Goal: Task Accomplishment & Management: Manage account settings

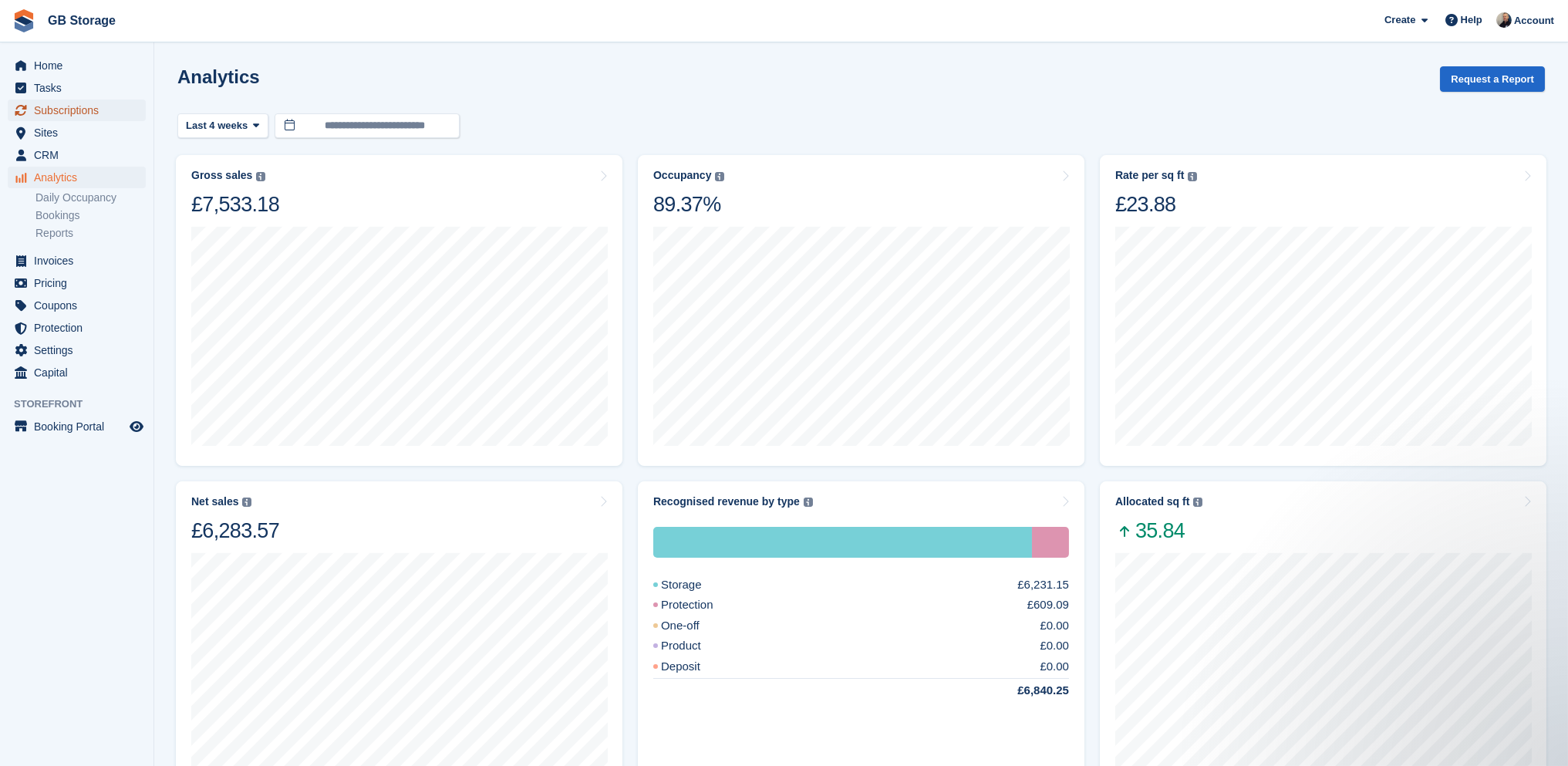
click at [70, 111] on span "Subscriptions" at bounding box center [80, 110] width 93 height 21
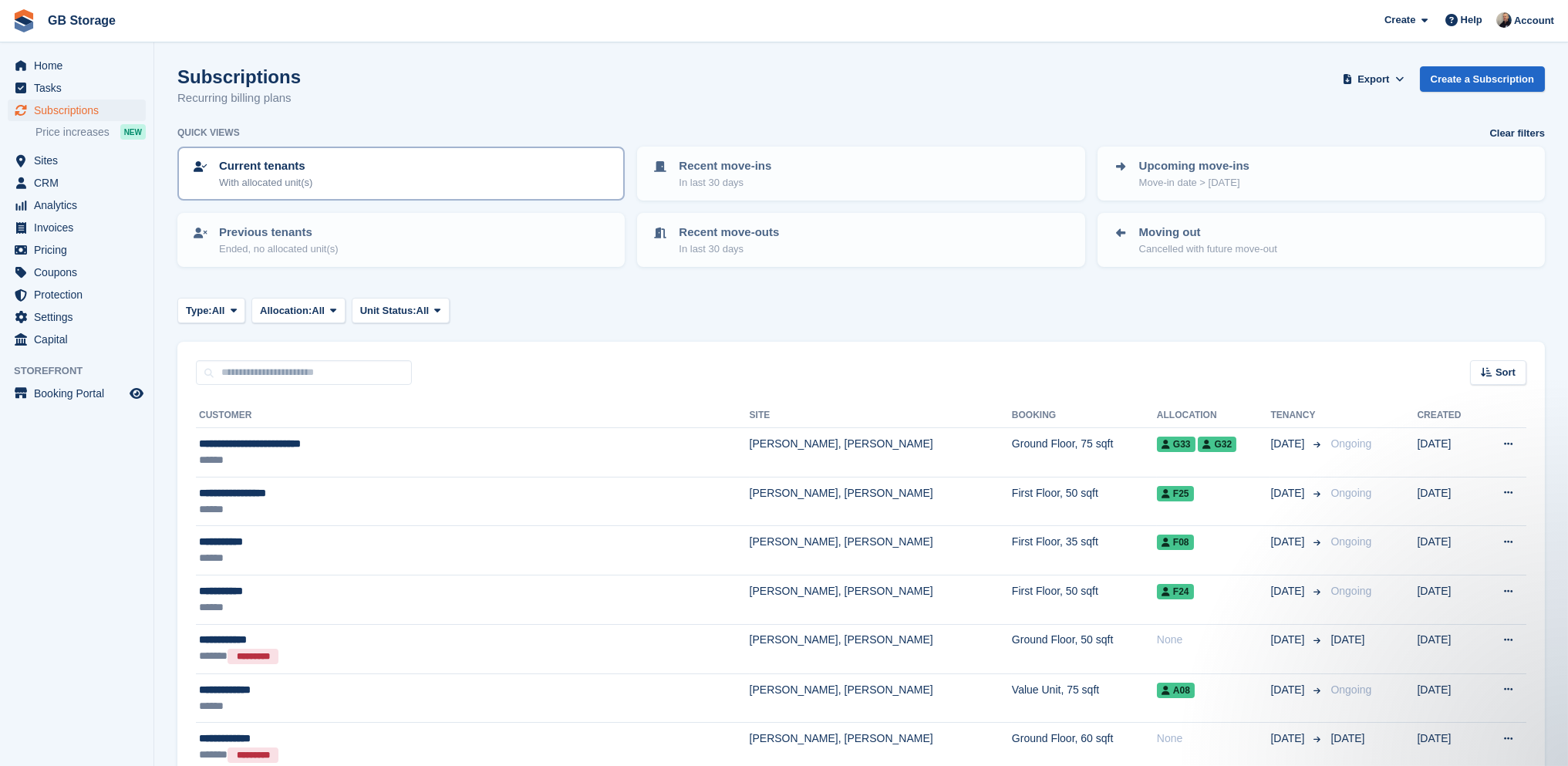
click at [324, 179] on div "Current tenants With allocated unit(s)" at bounding box center [401, 173] width 420 height 33
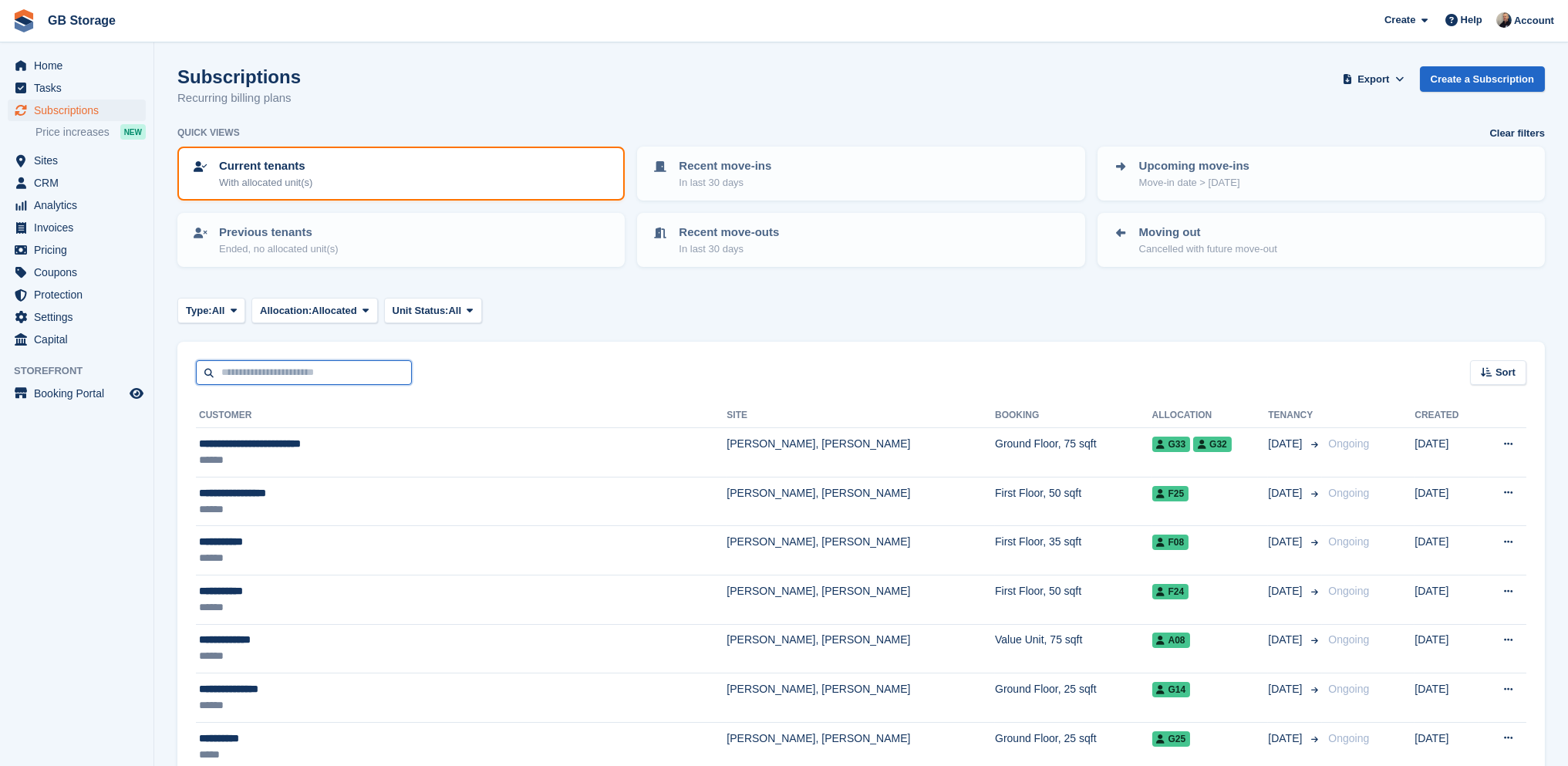
click at [365, 362] on input "text" at bounding box center [304, 373] width 216 height 25
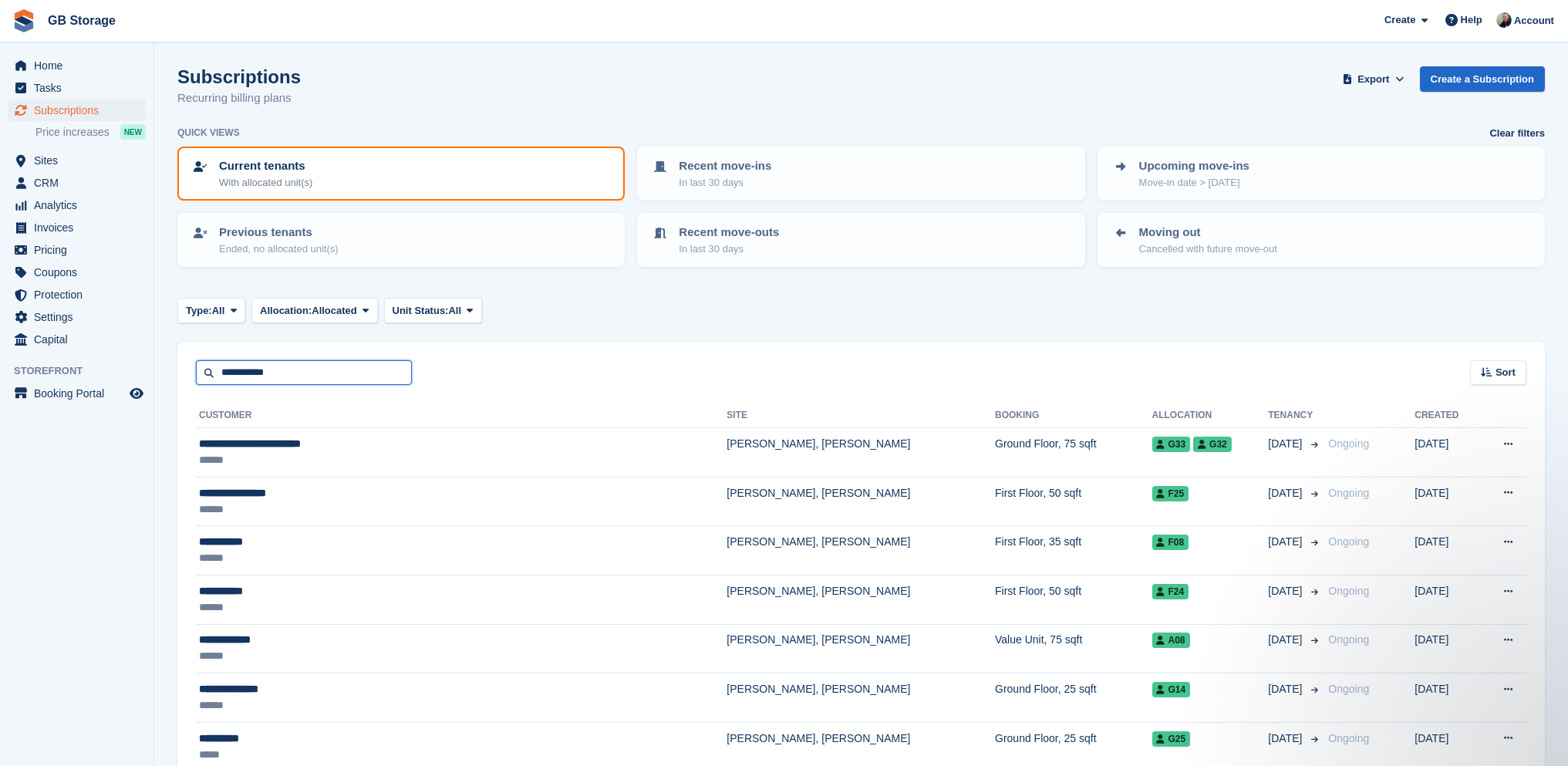
type input "**********"
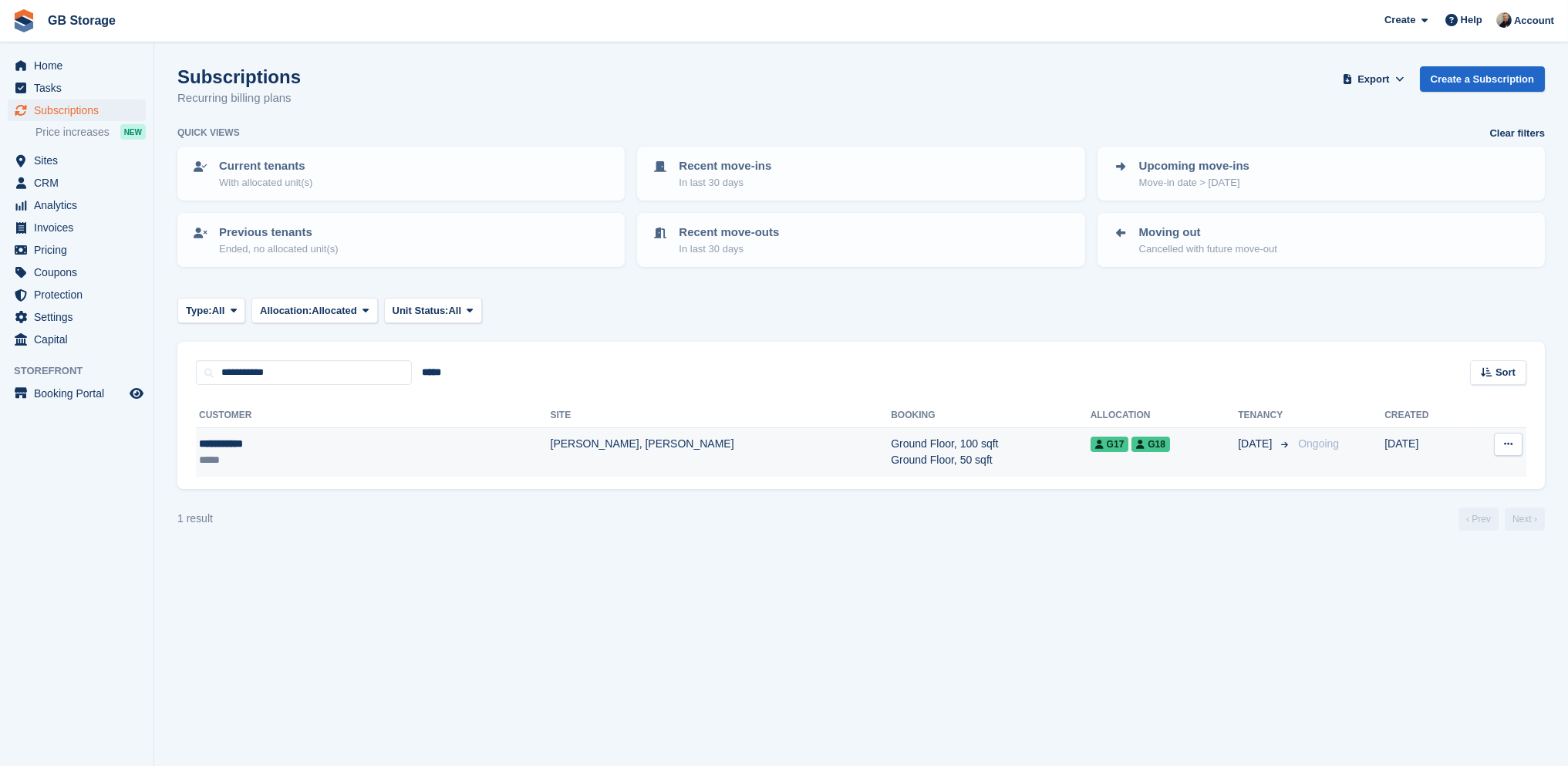
click at [551, 435] on td "[PERSON_NAME], [PERSON_NAME]" at bounding box center [721, 452] width 341 height 48
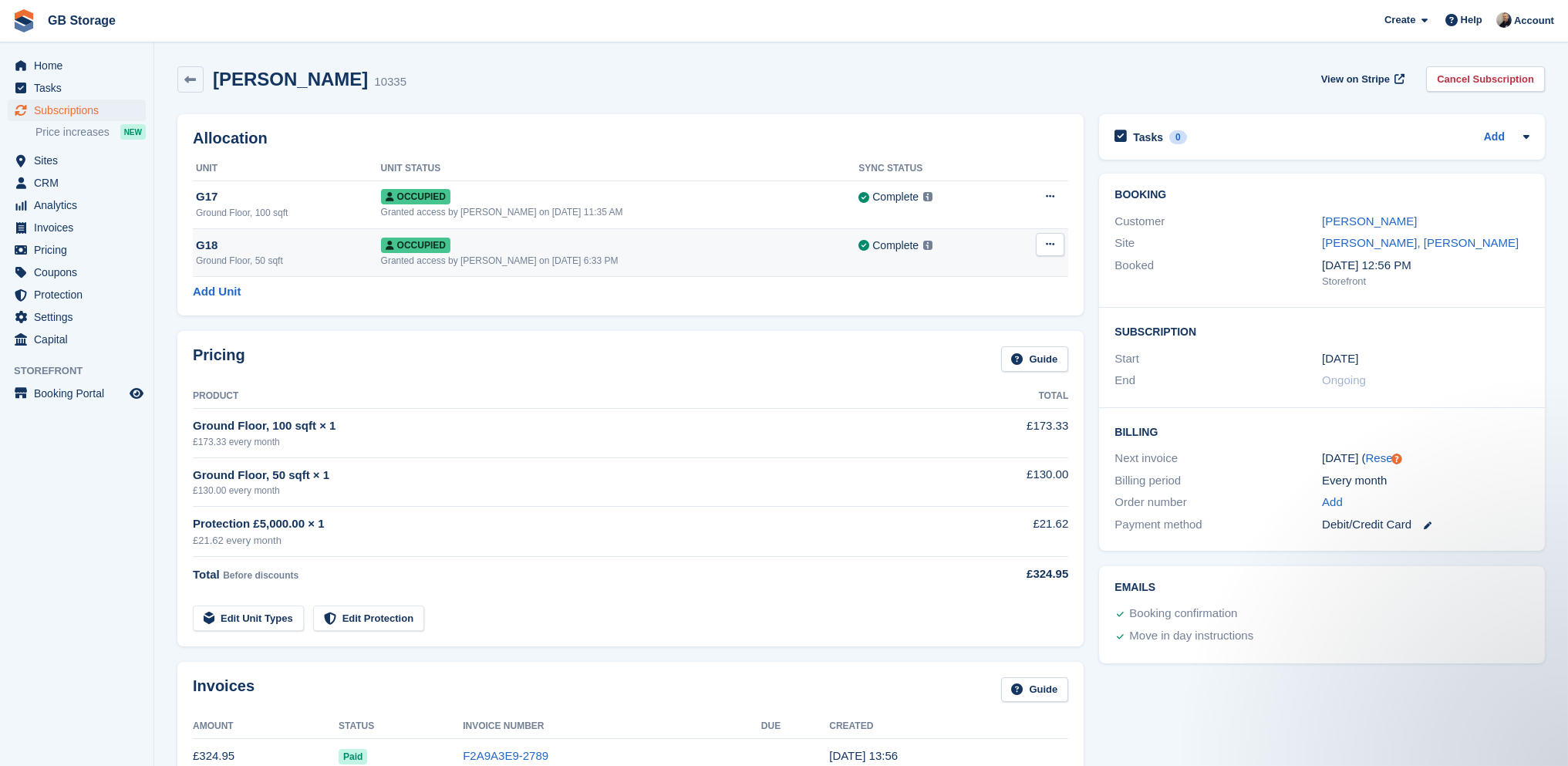
click at [1058, 240] on button at bounding box center [1051, 244] width 29 height 23
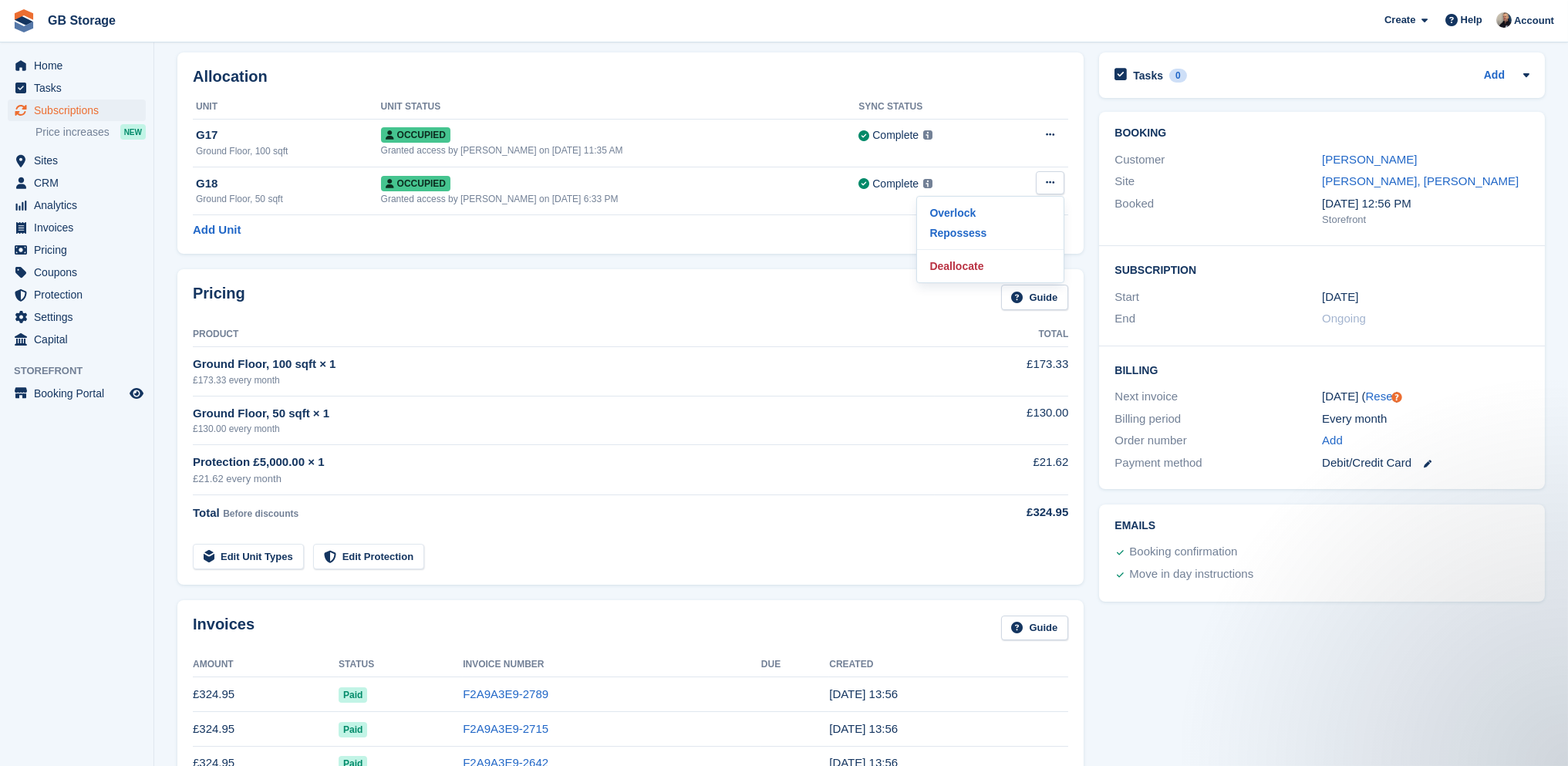
scroll to position [77, 0]
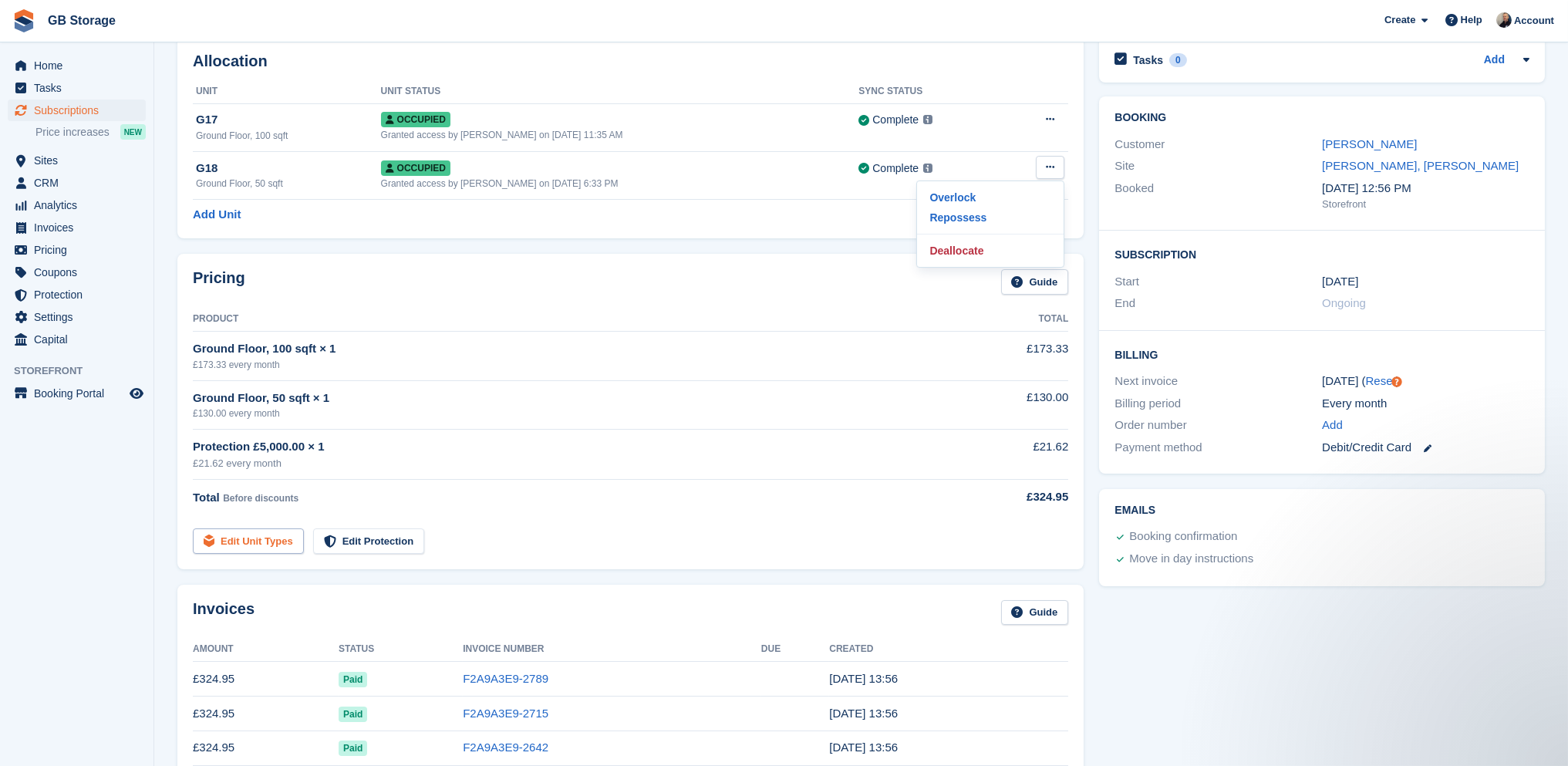
click at [263, 541] on link "Edit Unit Types" at bounding box center [248, 541] width 111 height 25
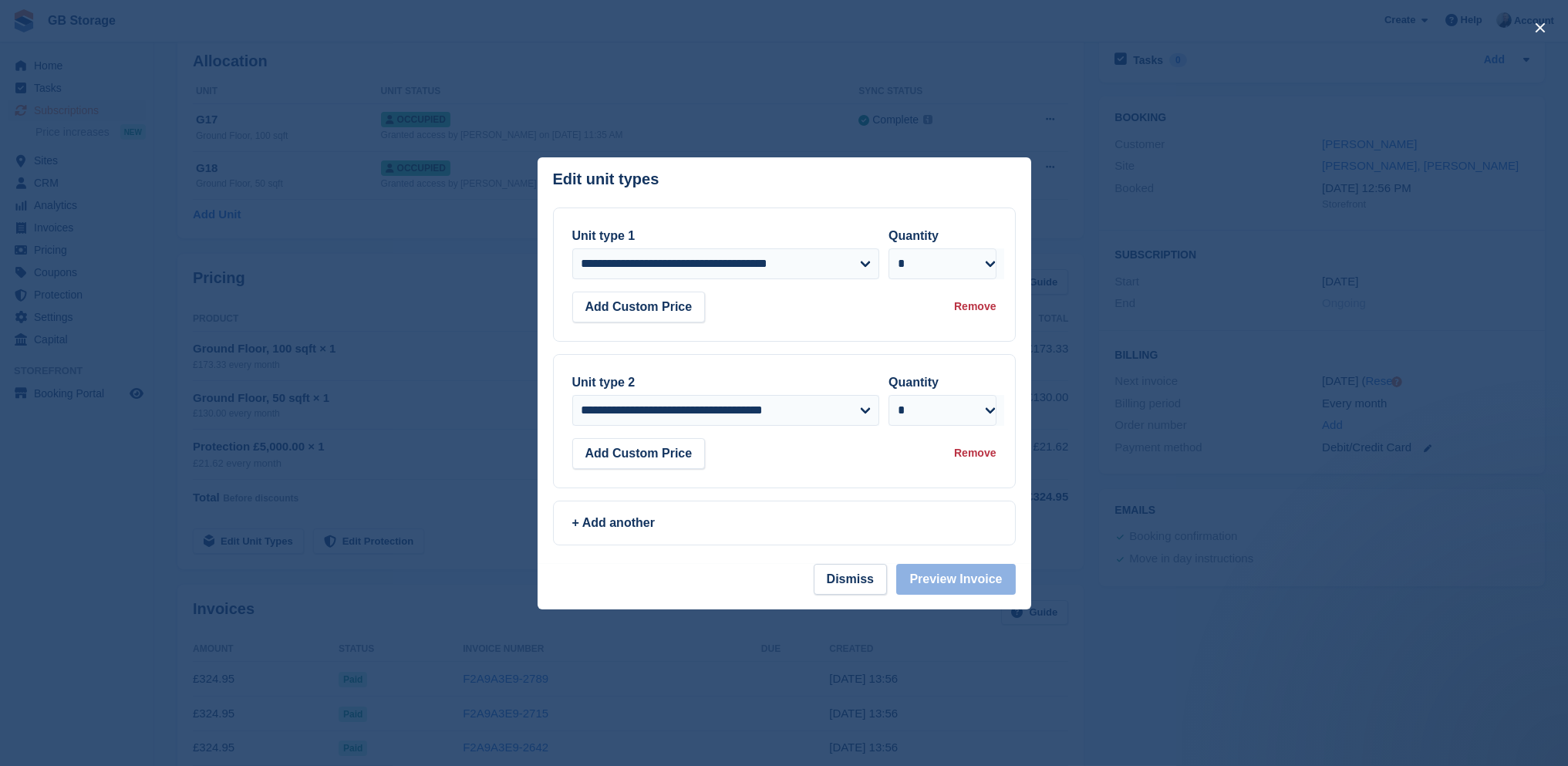
click at [963, 457] on div "Remove" at bounding box center [975, 453] width 41 height 16
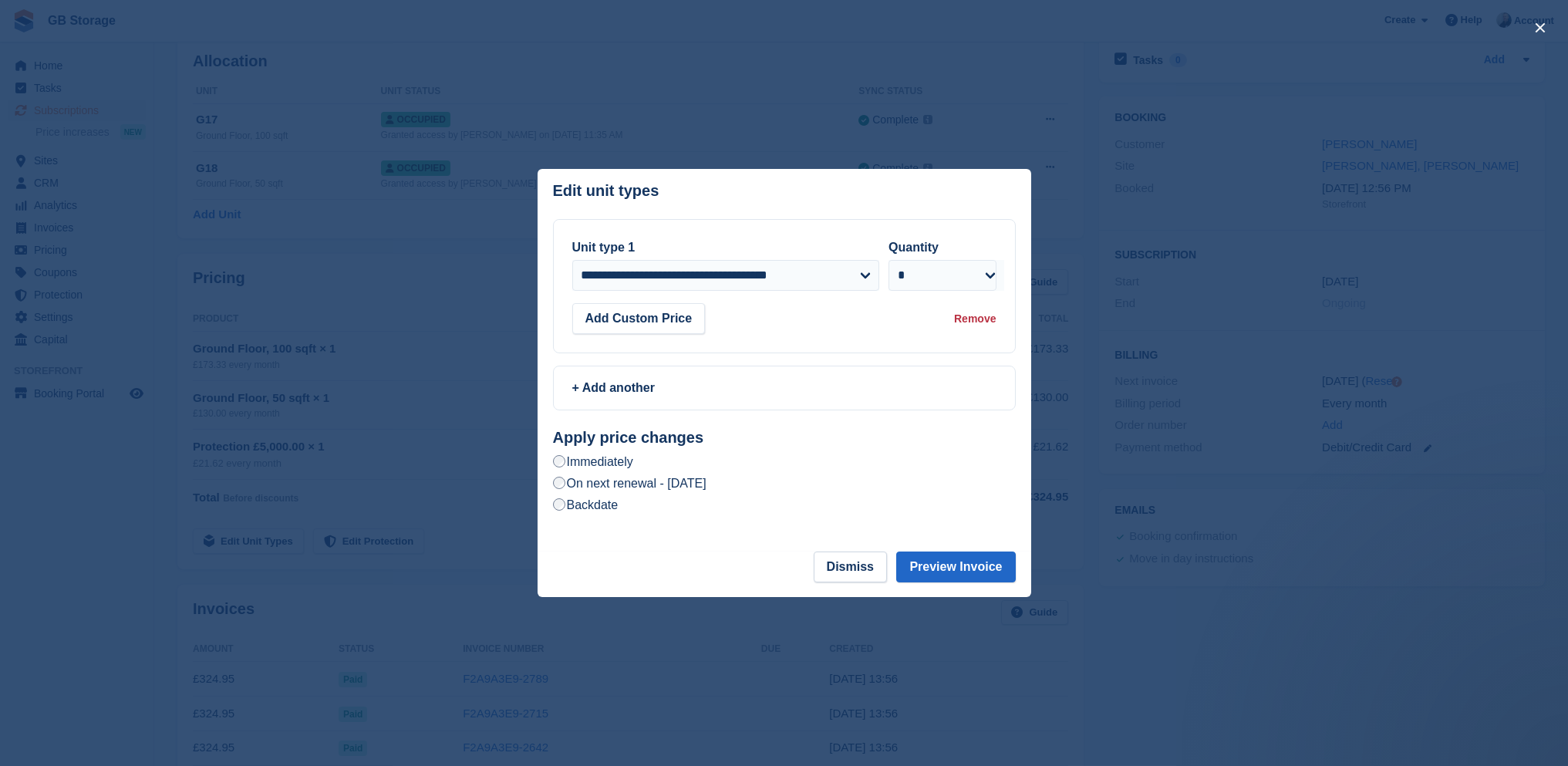
click at [706, 482] on label "On next renewal - Wednesday, 8th October, 2025" at bounding box center [629, 483] width 153 height 16
click at [946, 559] on button "Preview Invoice" at bounding box center [956, 567] width 119 height 31
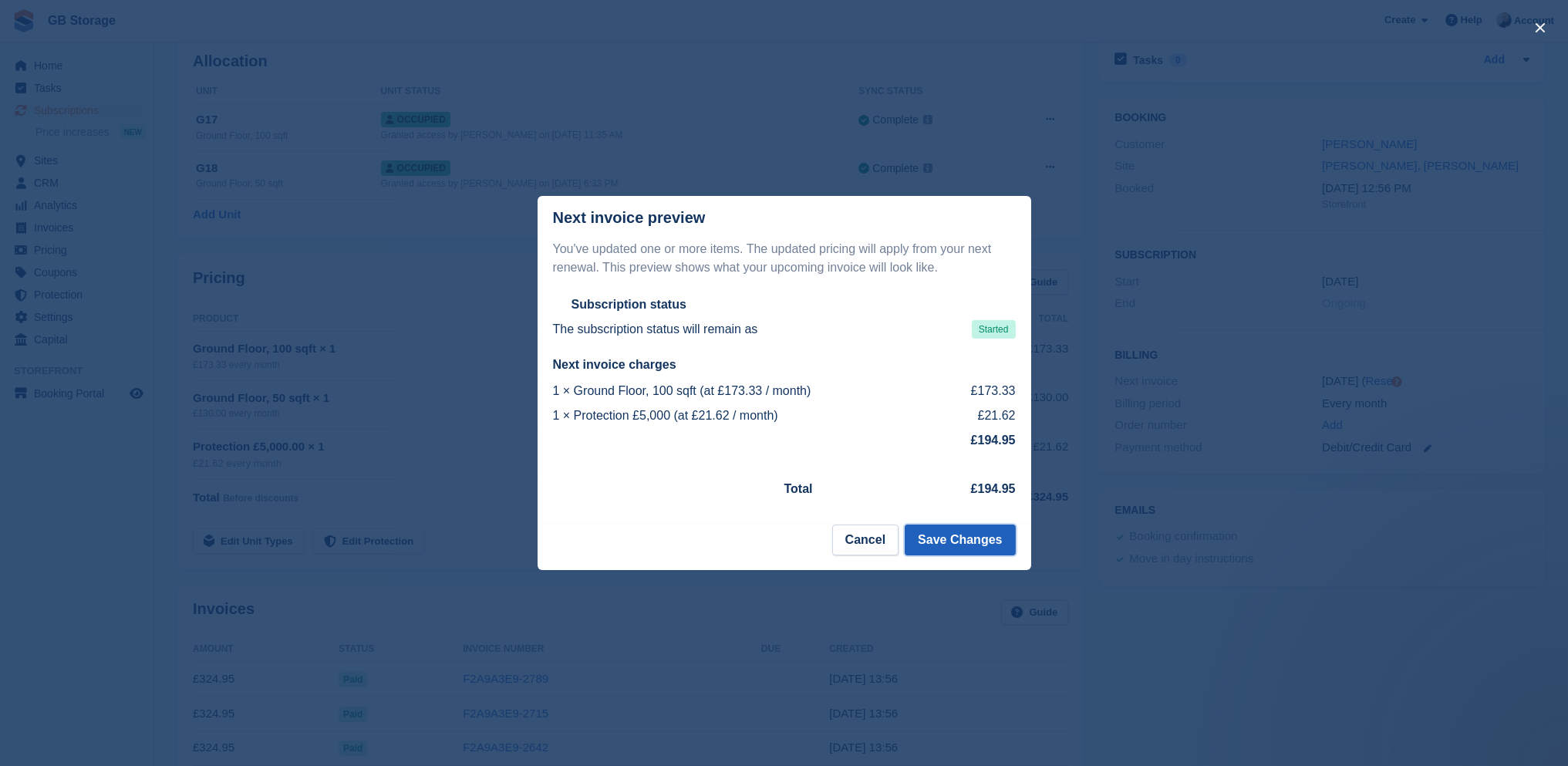
click at [947, 542] on button "Save Changes" at bounding box center [959, 540] width 110 height 31
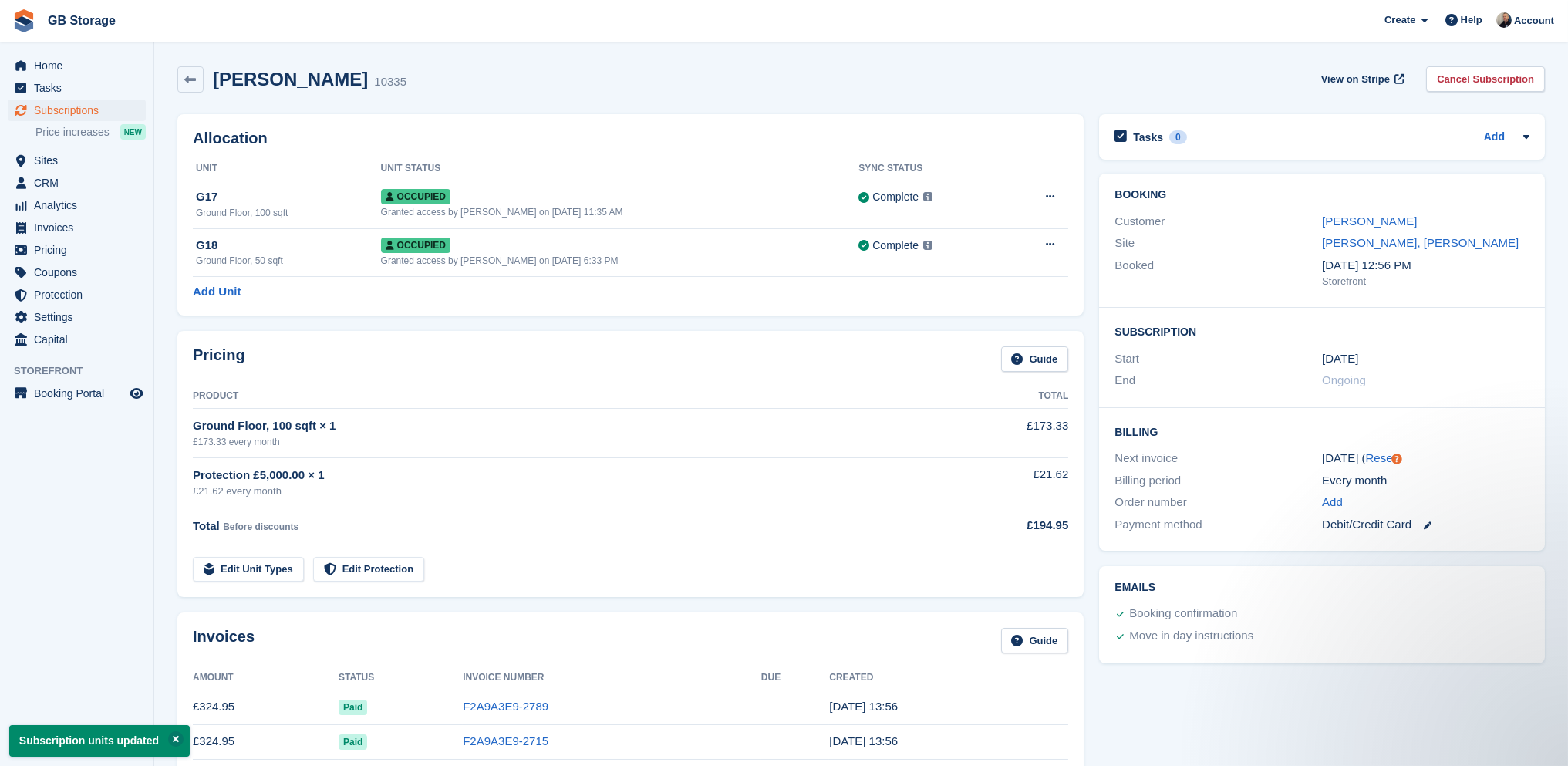
scroll to position [0, 0]
click at [1047, 245] on icon at bounding box center [1050, 244] width 9 height 10
click at [1012, 326] on p "Deallocate" at bounding box center [990, 328] width 134 height 20
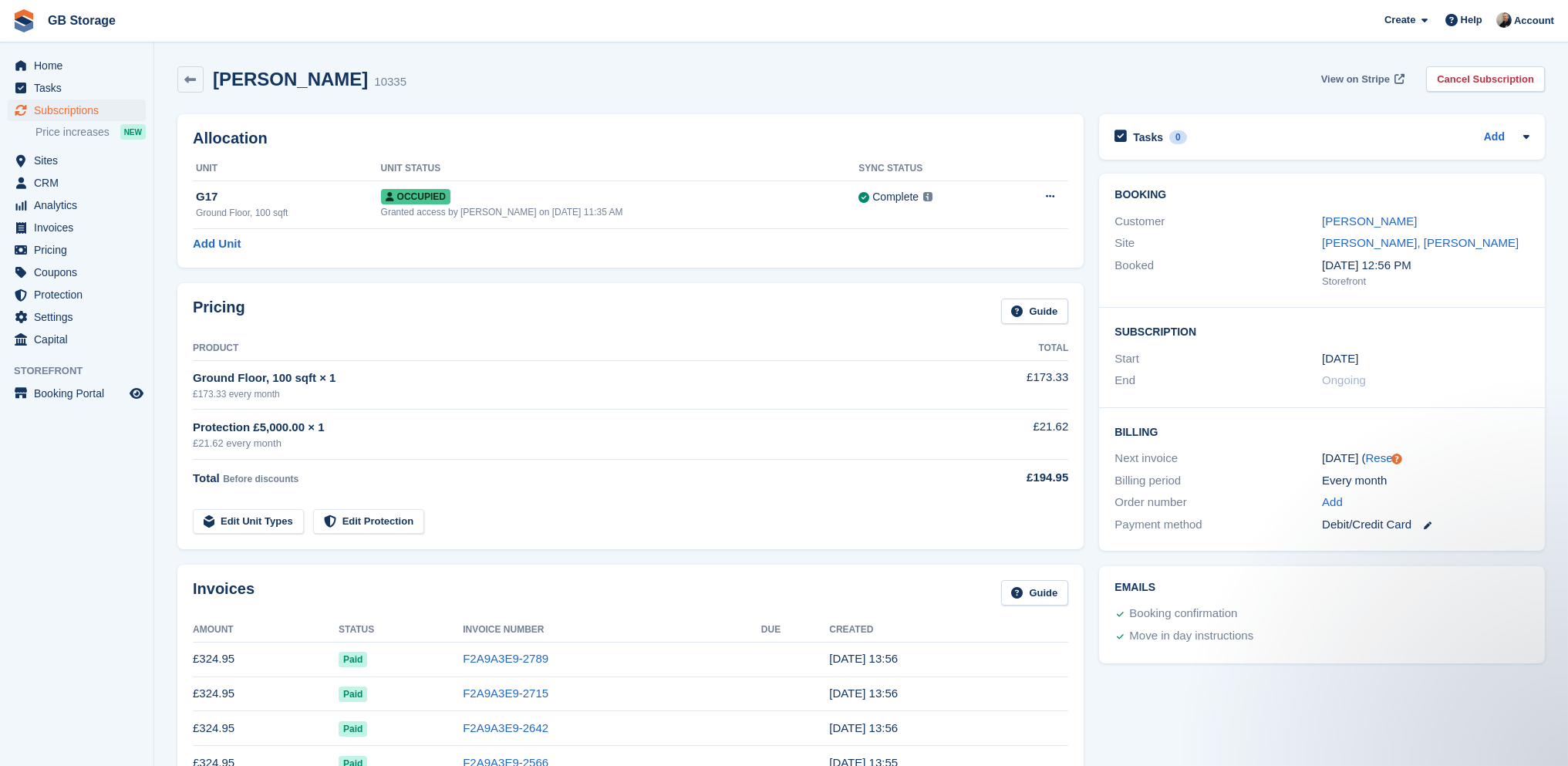
click at [1380, 78] on span "View on Stripe" at bounding box center [1355, 79] width 69 height 15
click at [103, 24] on link "GB Storage" at bounding box center [81, 21] width 80 height 25
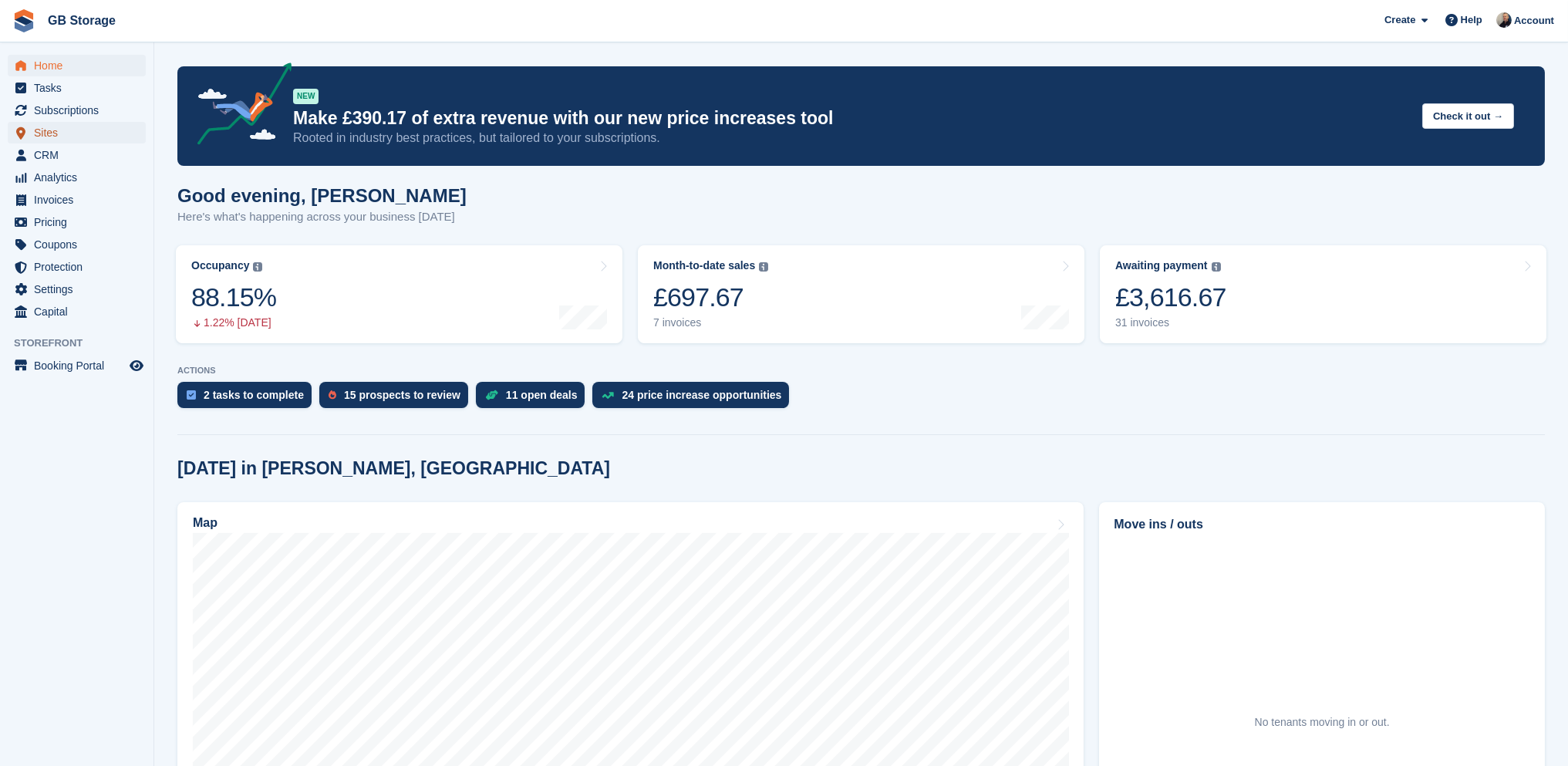
click at [68, 131] on span "Sites" at bounding box center [80, 133] width 93 height 21
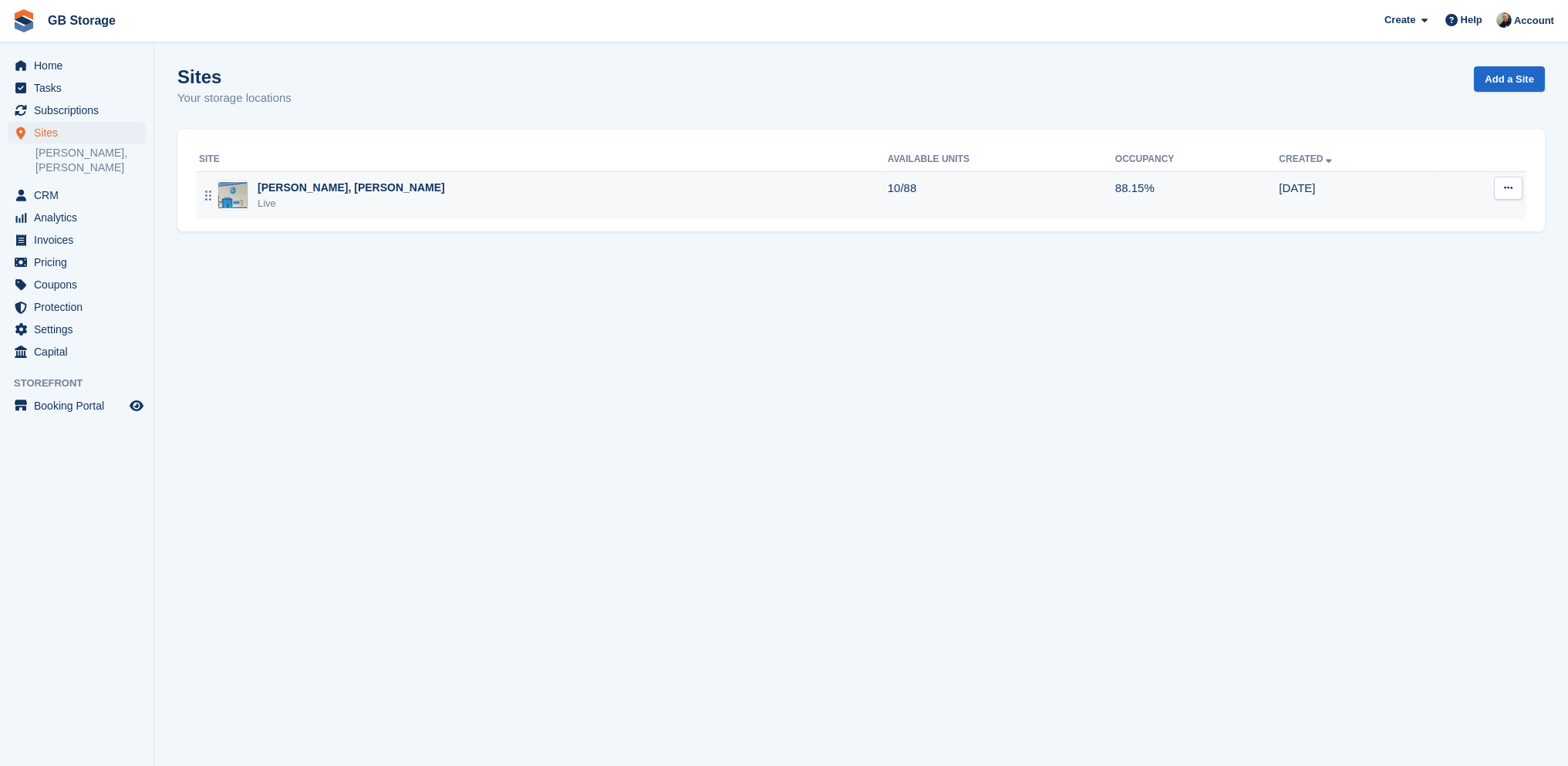
click at [404, 200] on div "Shaw, Oldham Live" at bounding box center [544, 196] width 689 height 32
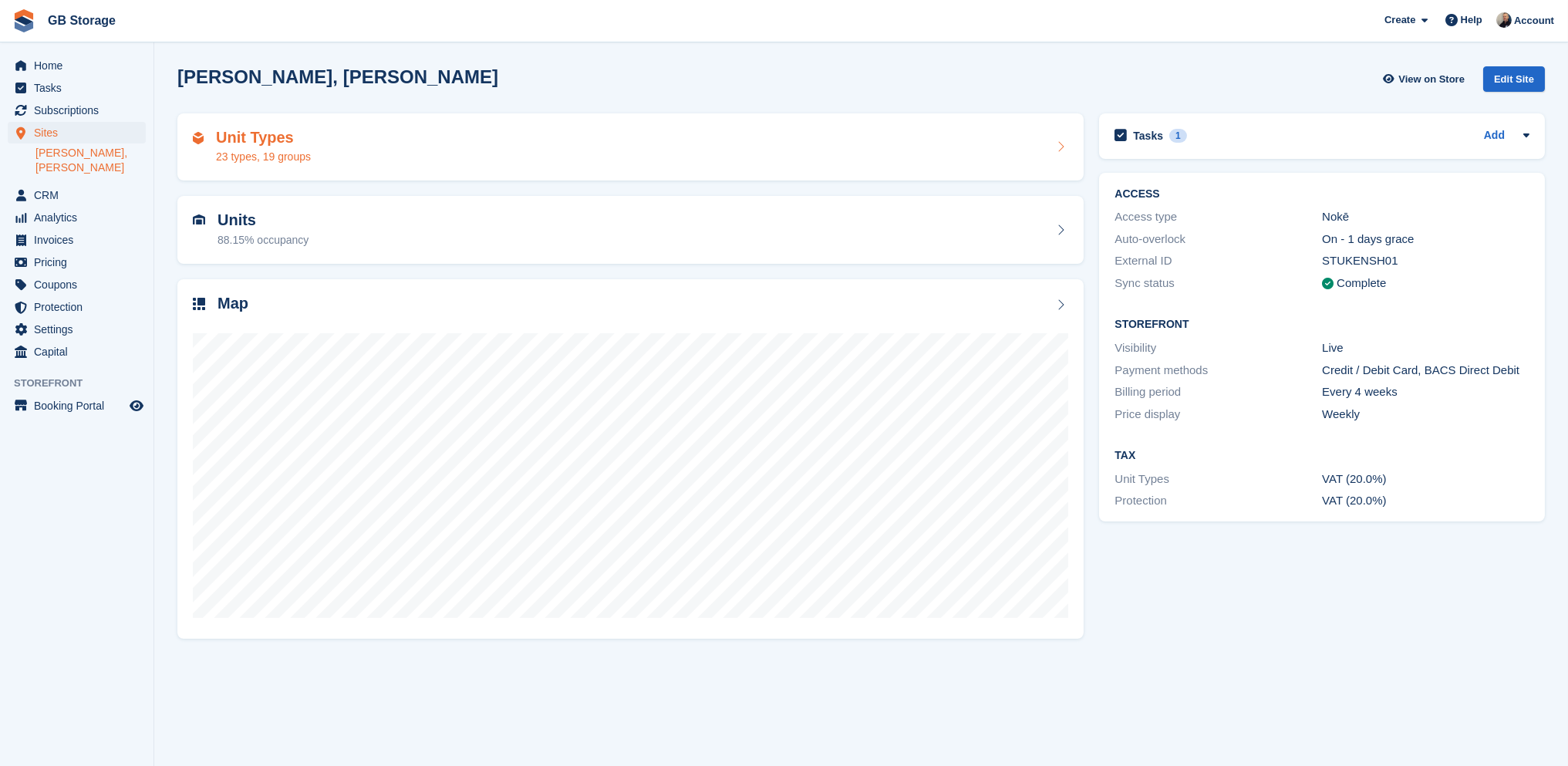
click at [420, 136] on div "Unit Types 23 types, 19 groups" at bounding box center [630, 147] width 875 height 37
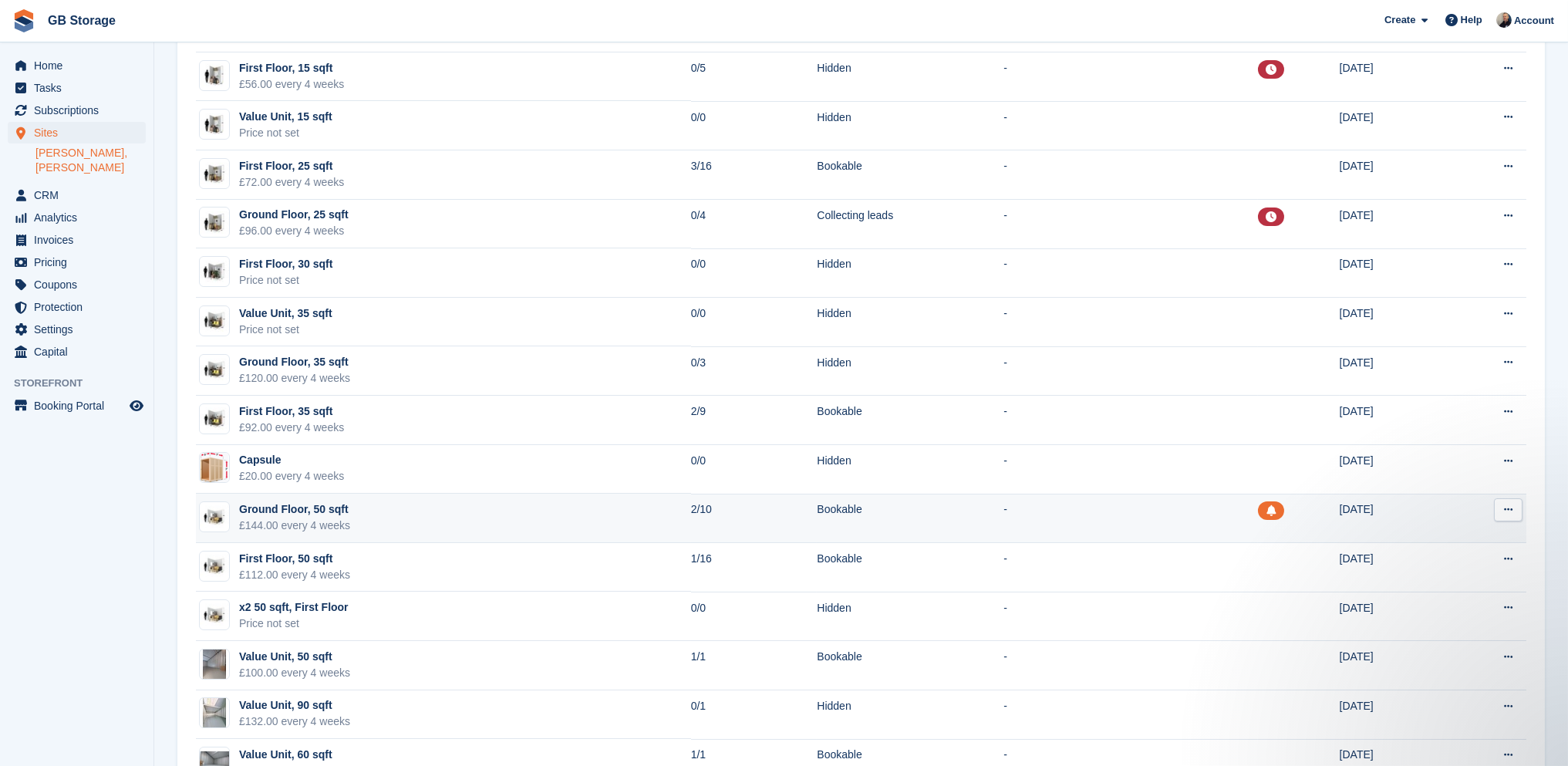
click at [1518, 512] on button at bounding box center [1508, 510] width 29 height 23
click at [1474, 539] on p "Edit unit type" at bounding box center [1448, 540] width 134 height 20
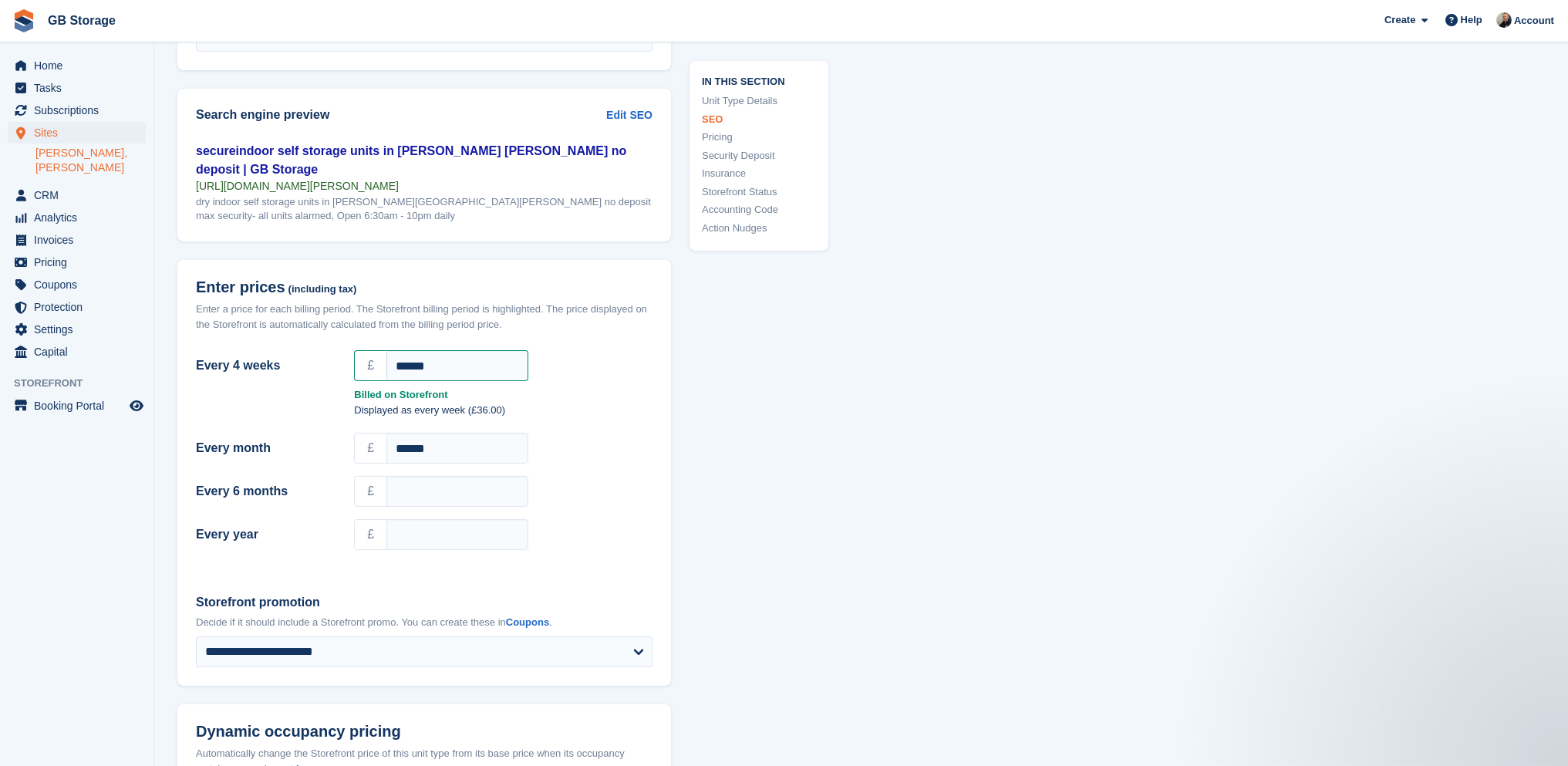
click at [759, 229] on link "Action Nudges" at bounding box center [759, 227] width 114 height 15
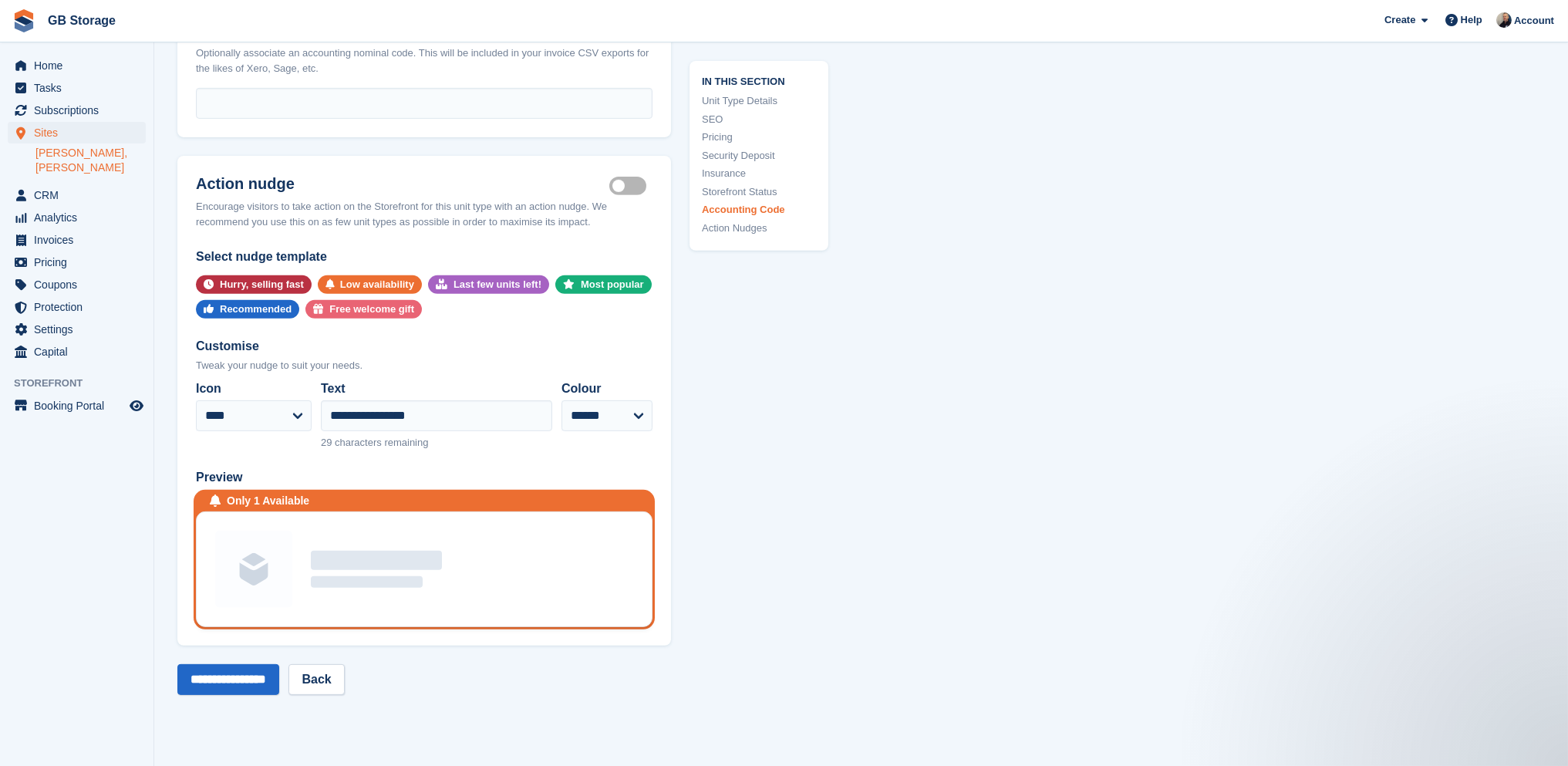
scroll to position [2849, 0]
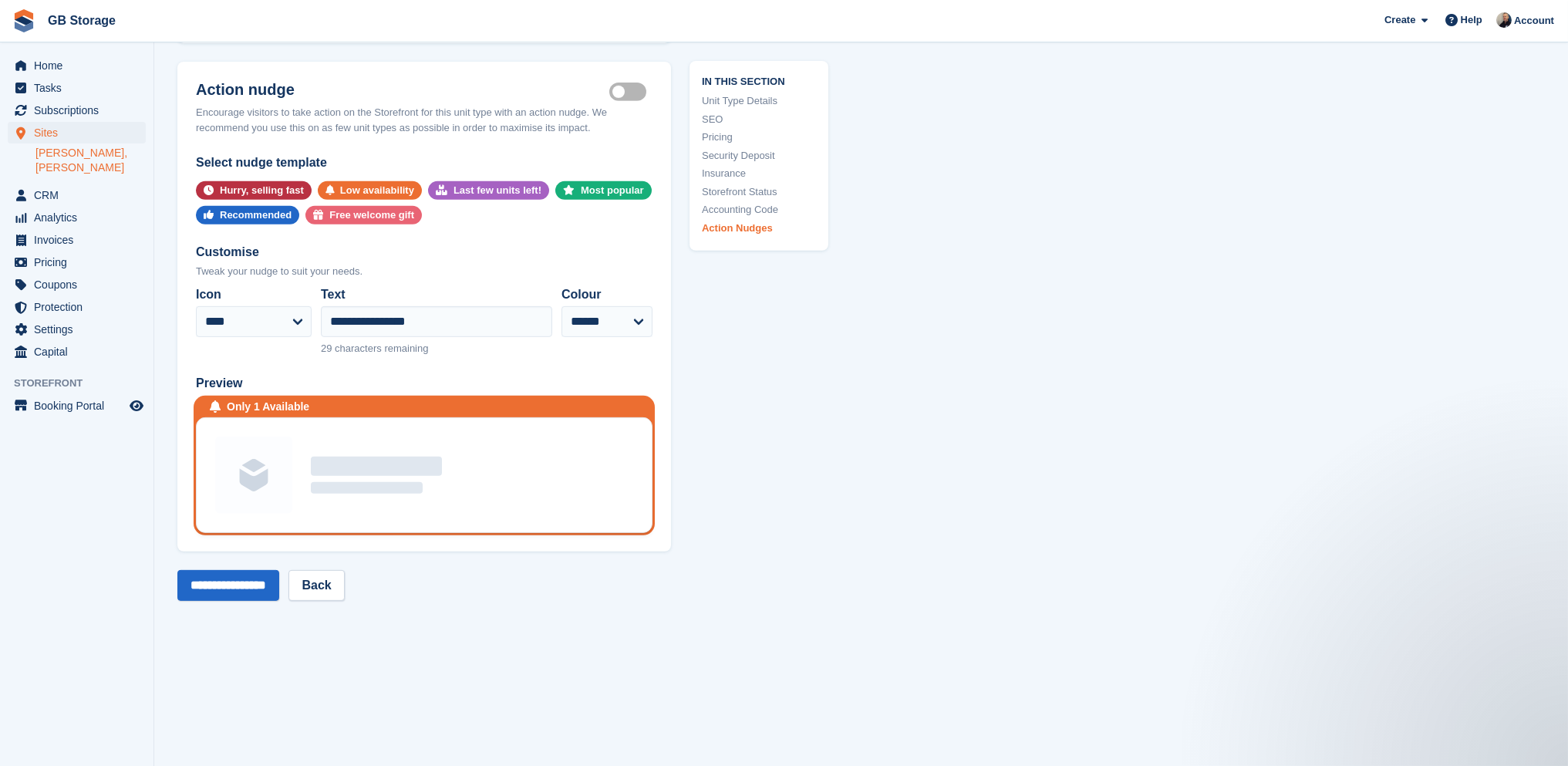
click at [632, 91] on label "Is active" at bounding box center [631, 92] width 43 height 2
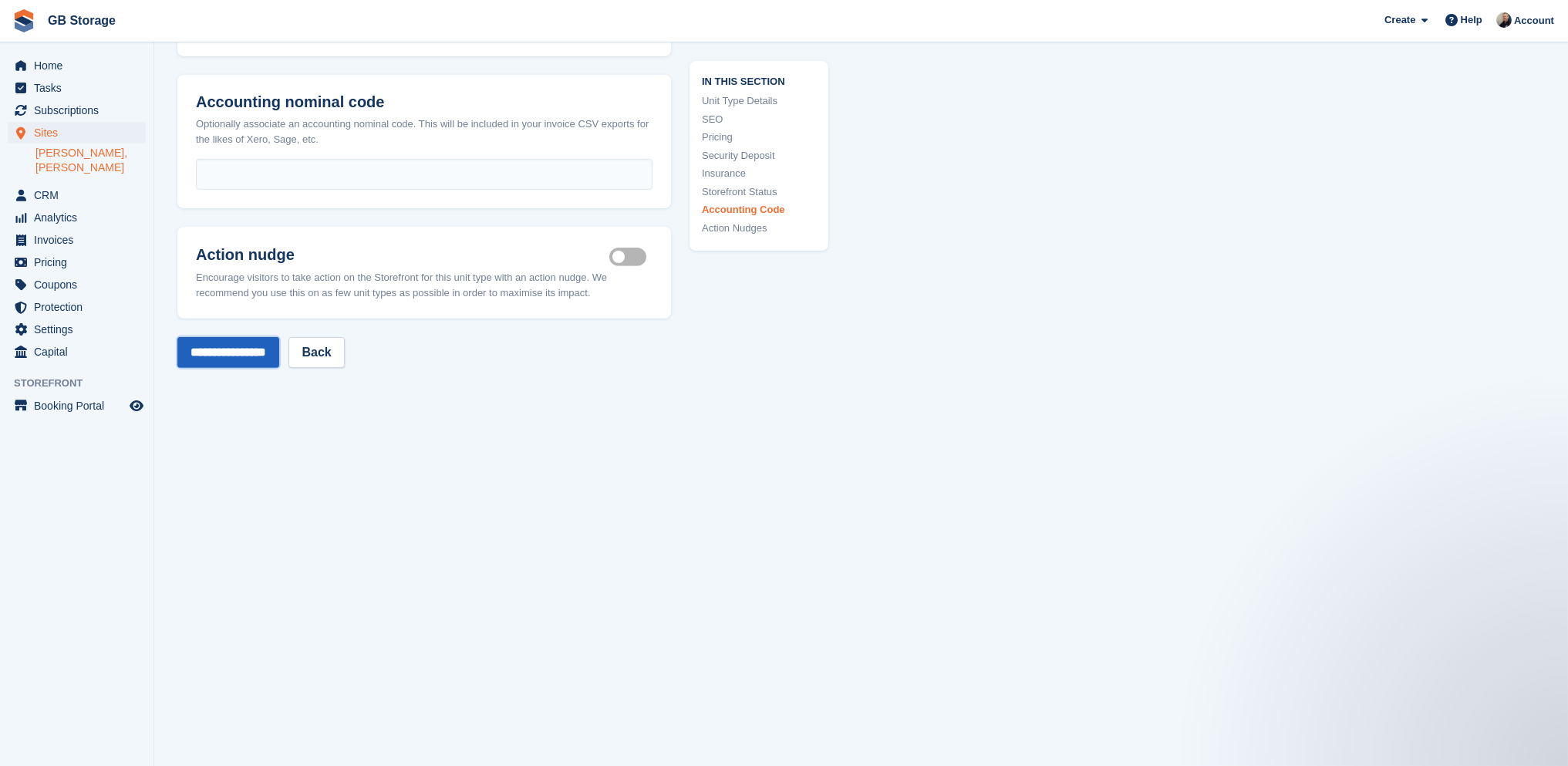
click at [256, 337] on input "**********" at bounding box center [229, 352] width 102 height 31
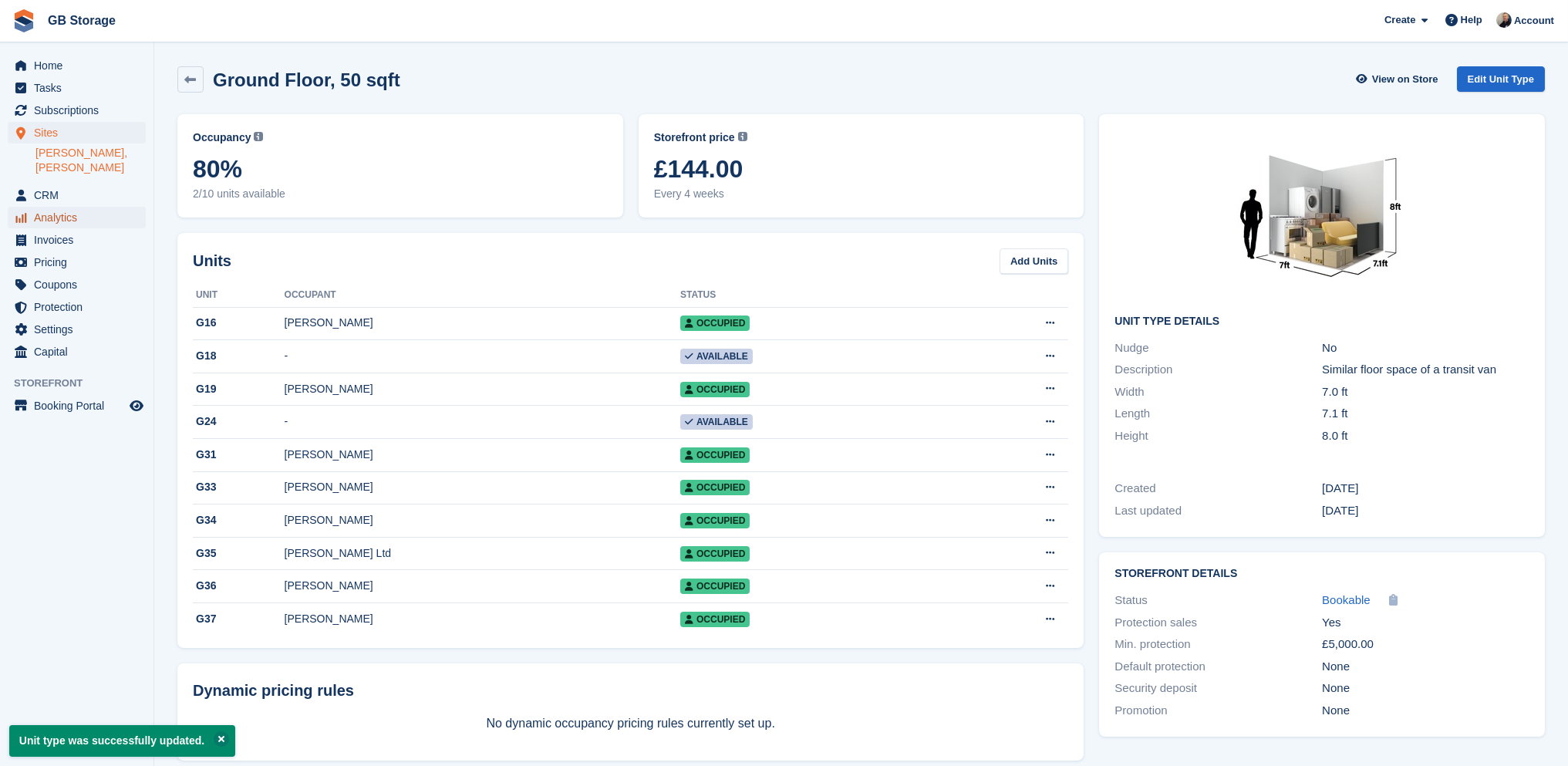
click at [69, 207] on span "Analytics" at bounding box center [80, 217] width 93 height 21
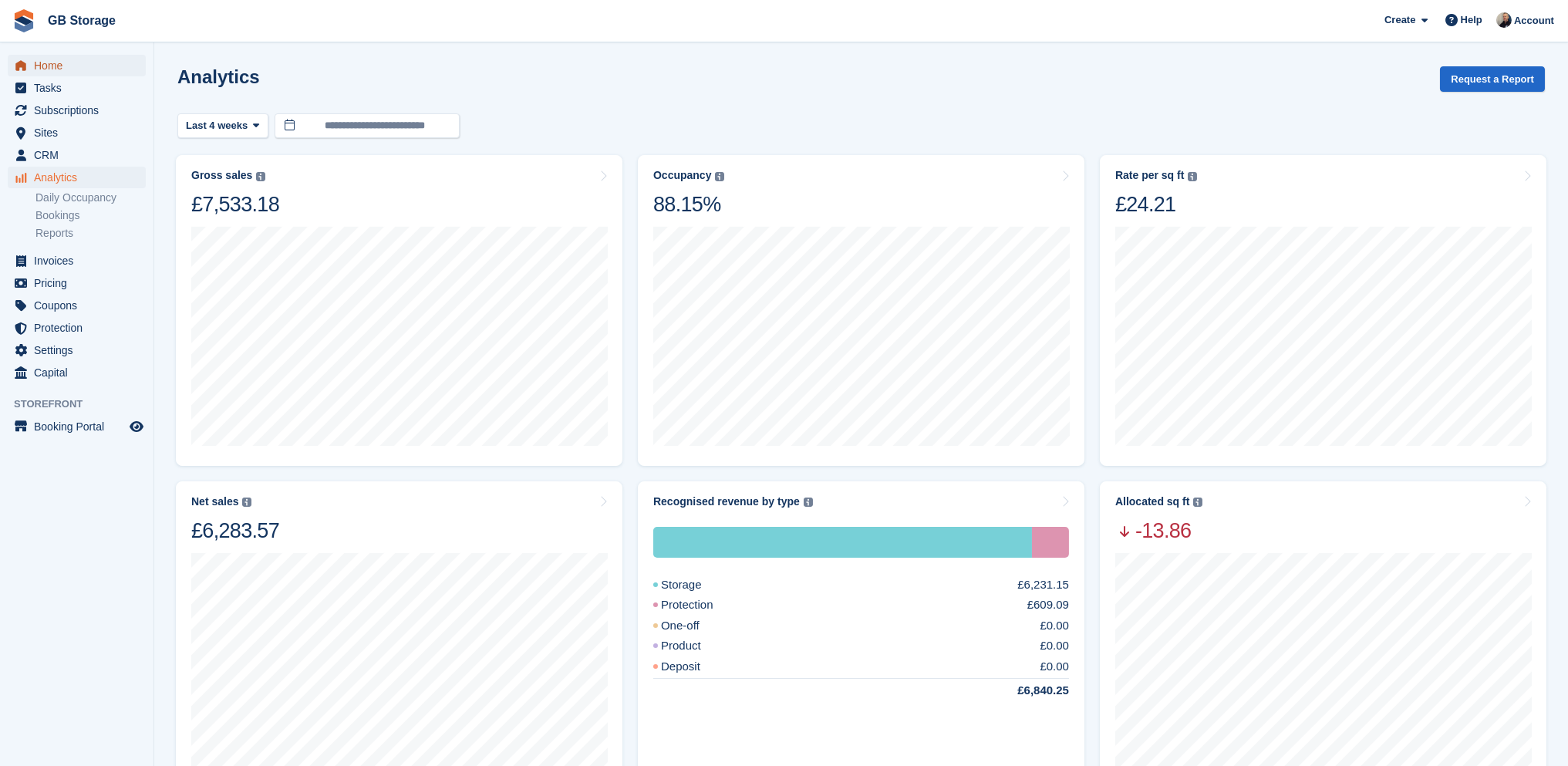
click at [44, 71] on span "Home" at bounding box center [80, 65] width 93 height 21
